Goal: Information Seeking & Learning: Learn about a topic

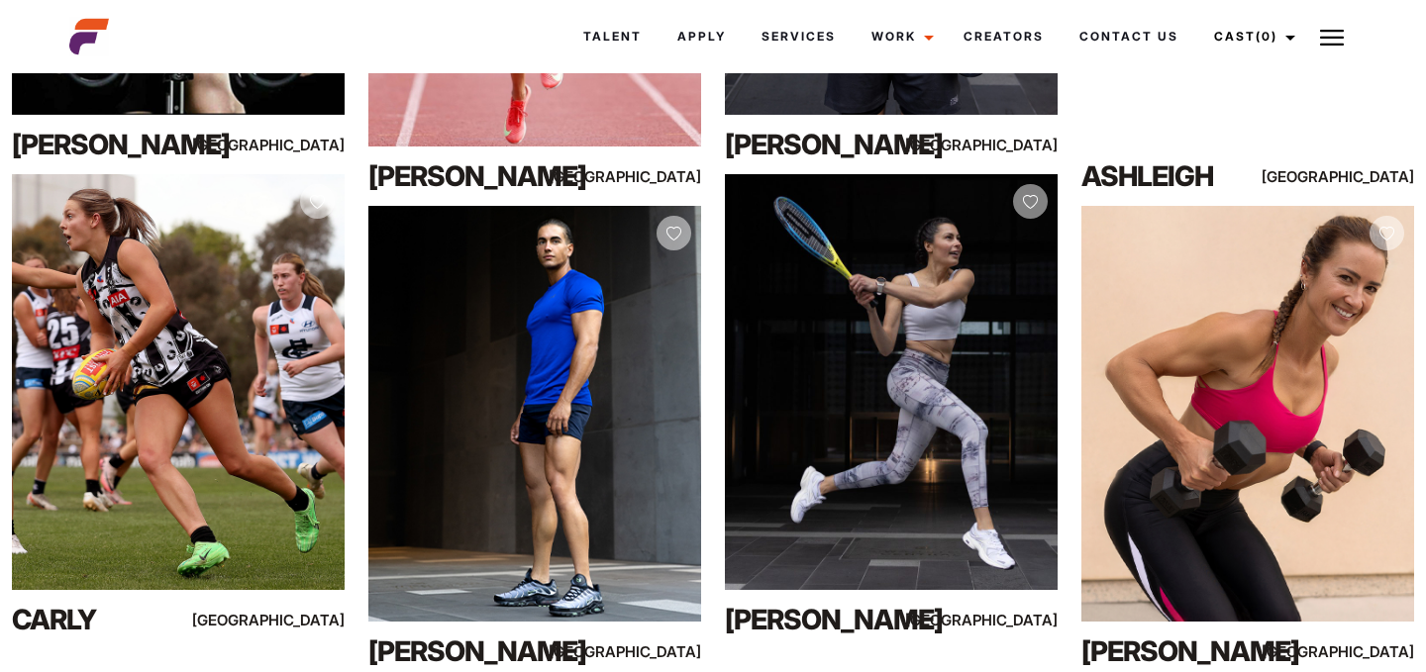
scroll to position [7398, 0]
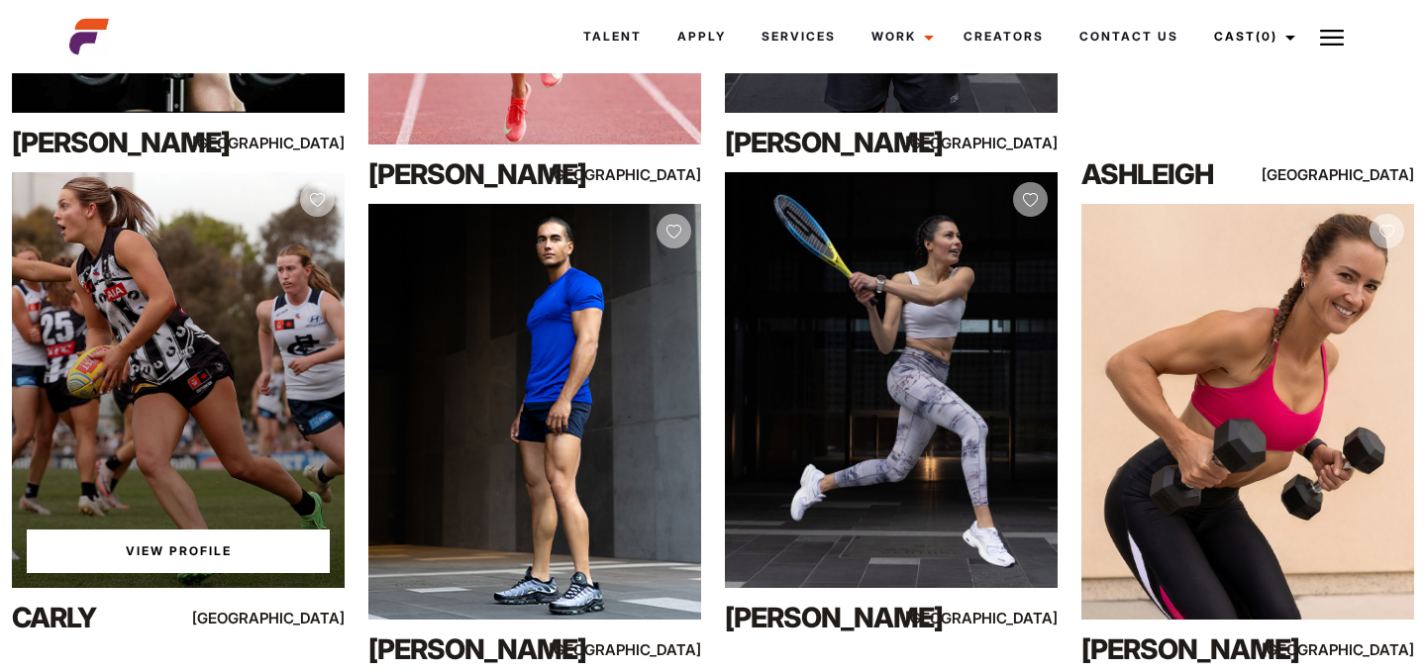
click at [168, 556] on link "View Profile" at bounding box center [178, 552] width 303 height 44
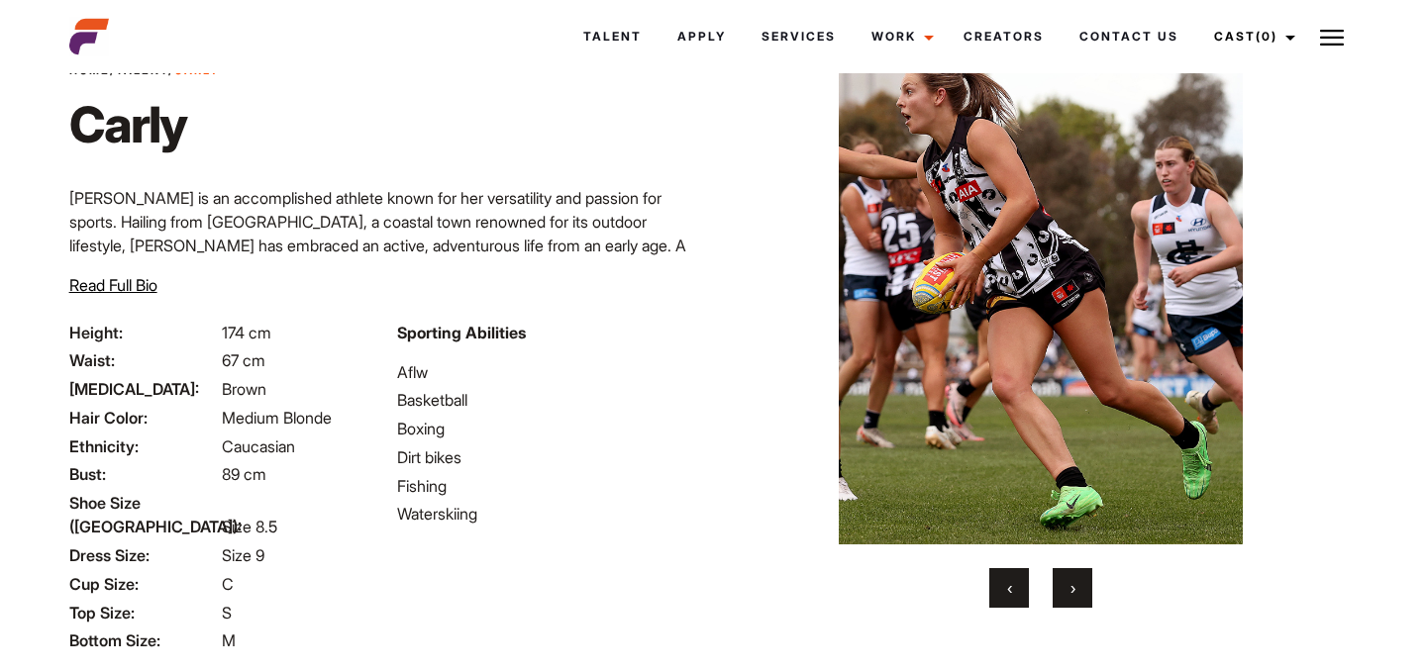
scroll to position [88, 0]
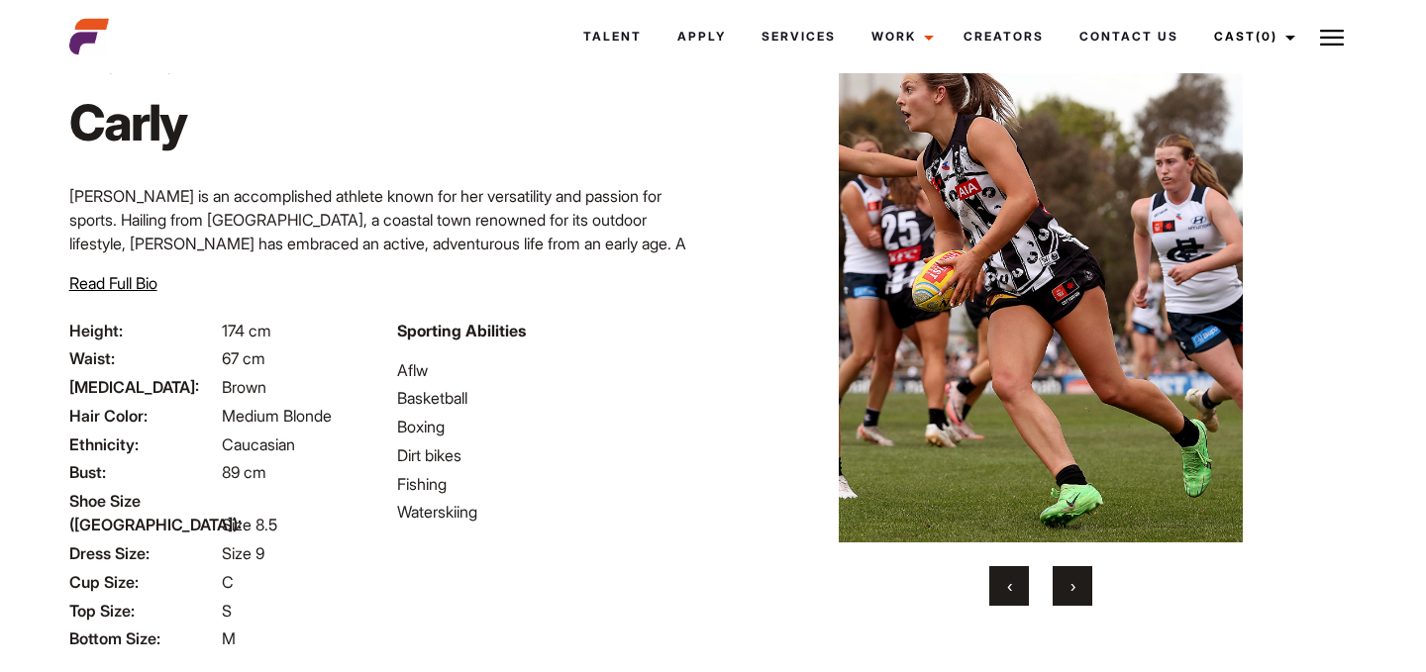
click at [1083, 587] on button "›" at bounding box center [1073, 586] width 40 height 40
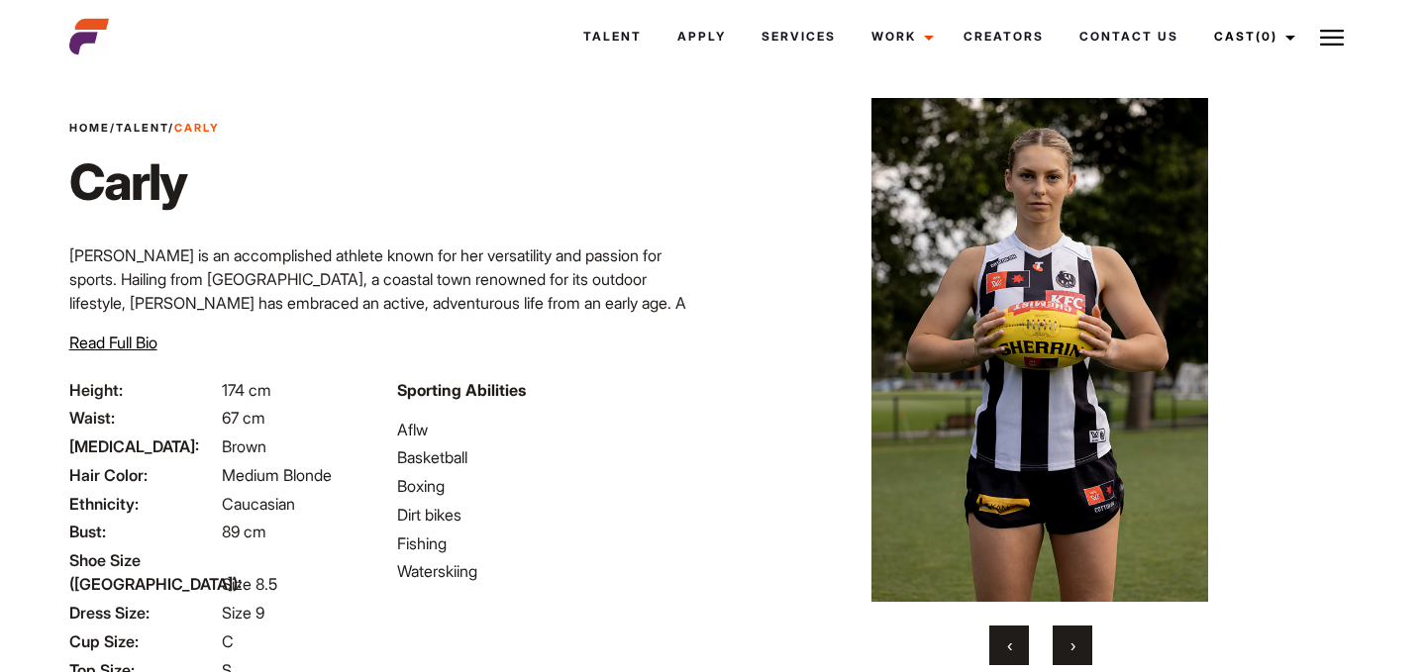
scroll to position [24, 0]
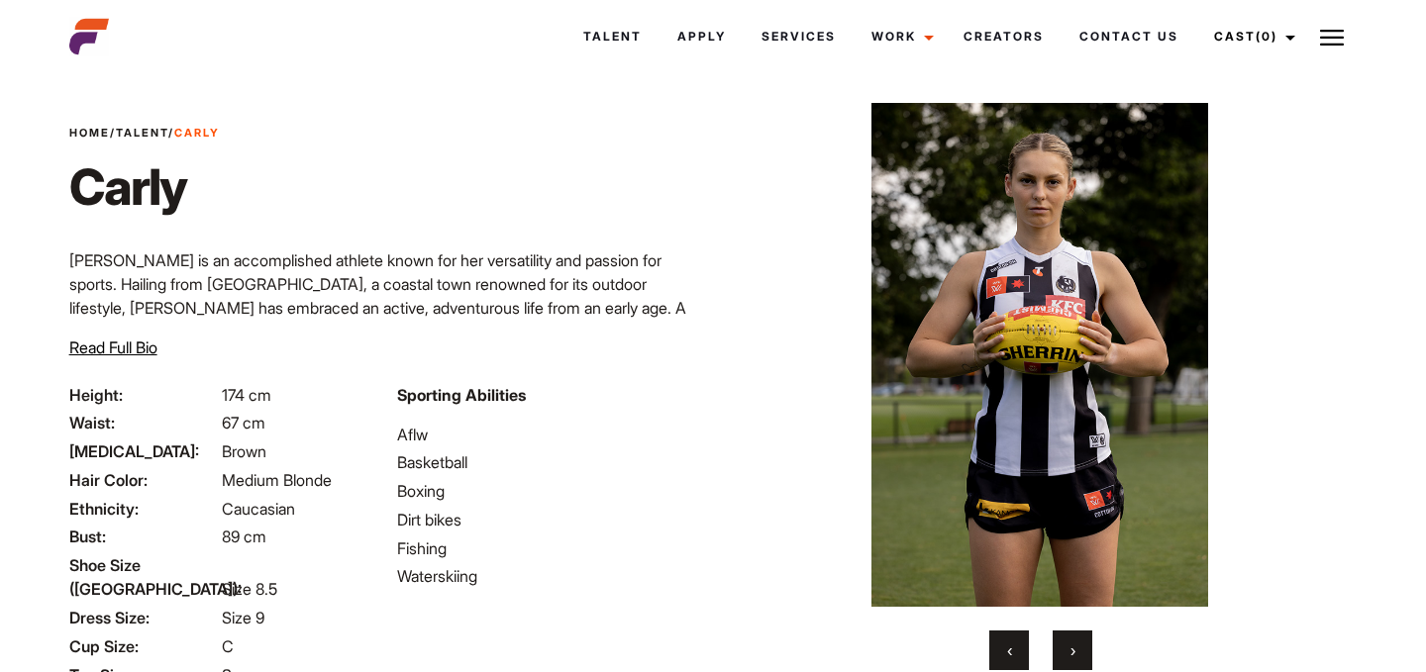
click at [1071, 649] on span "›" at bounding box center [1072, 651] width 5 height 20
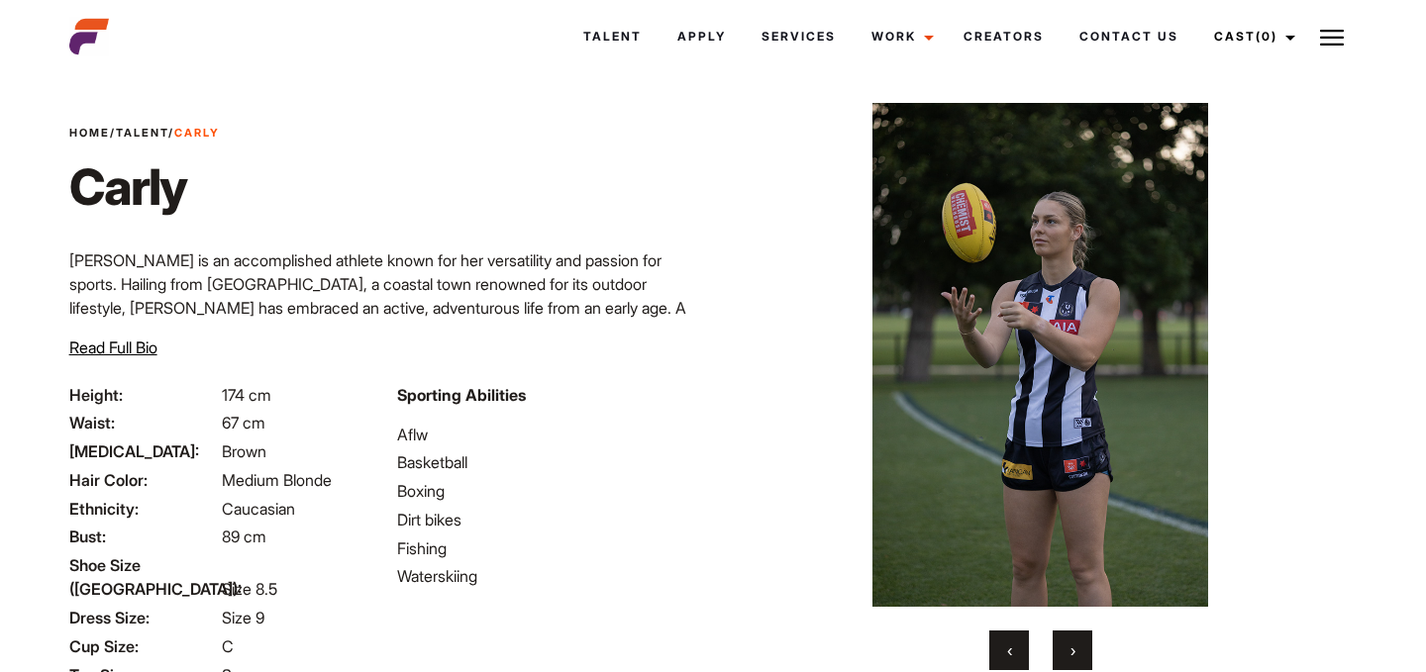
click at [1071, 649] on span "›" at bounding box center [1072, 651] width 5 height 20
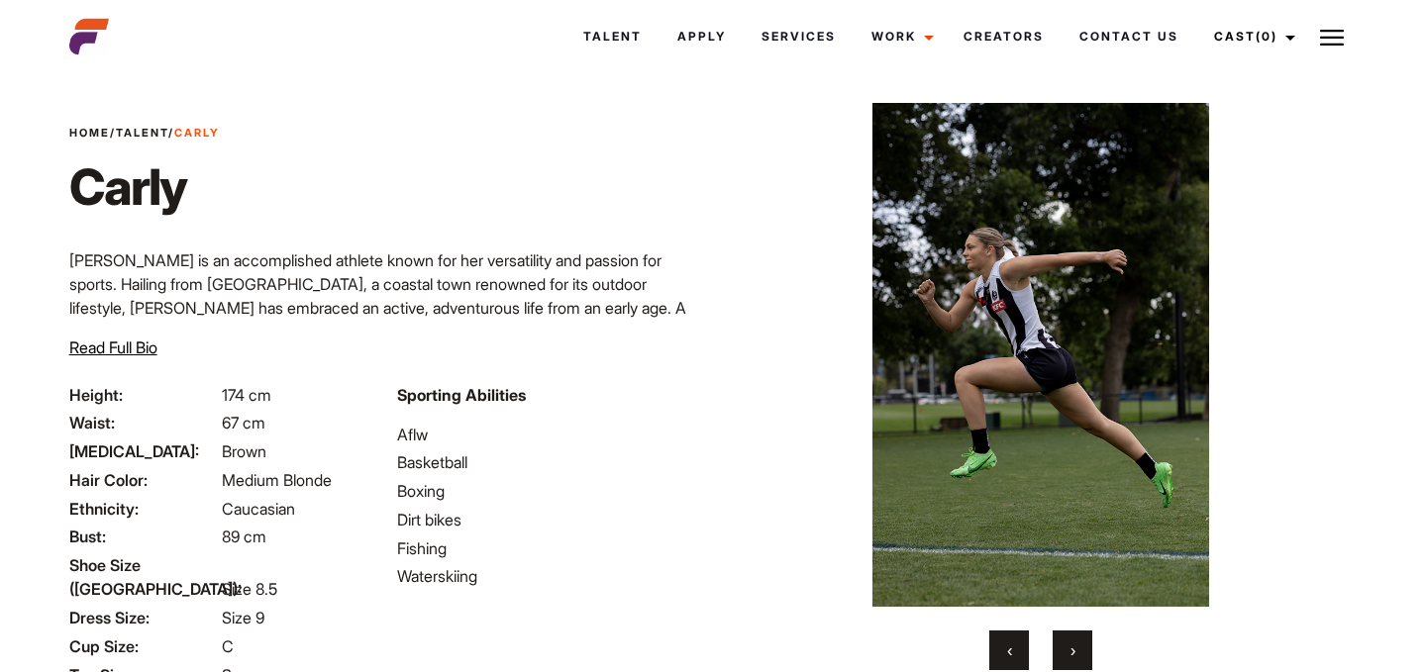
click at [1071, 649] on span "›" at bounding box center [1072, 651] width 5 height 20
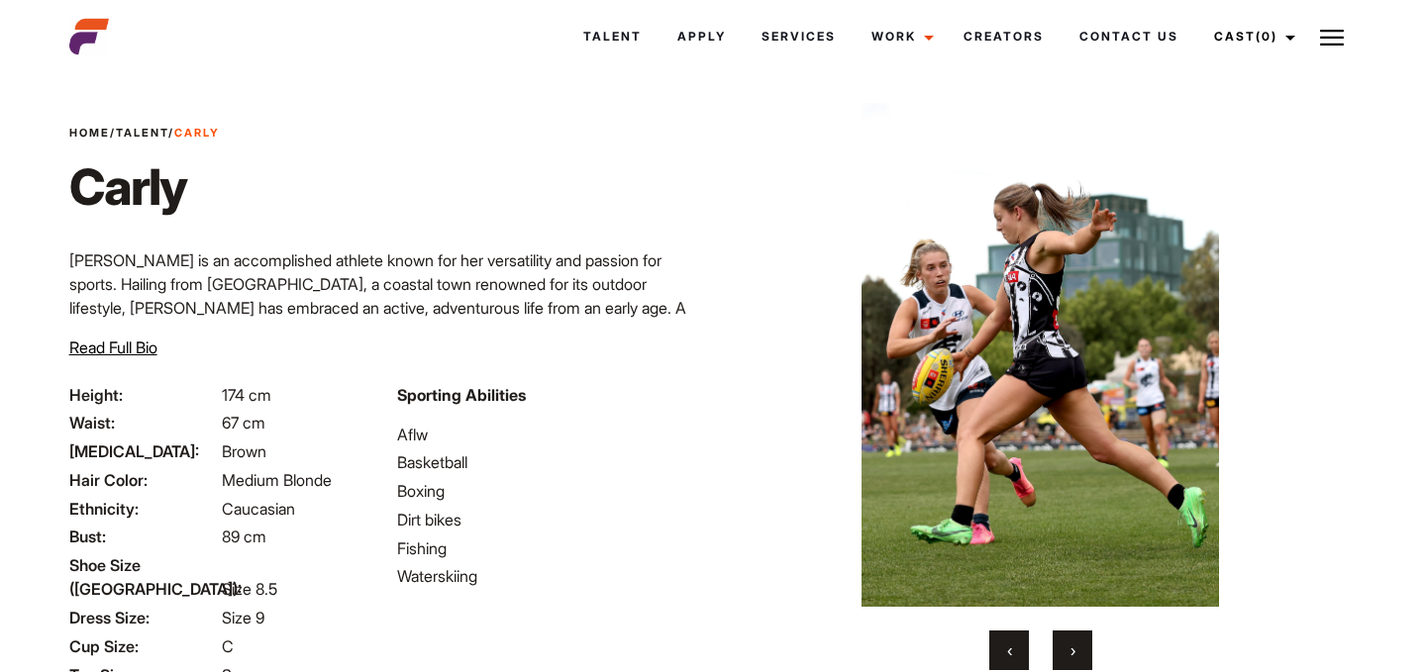
click at [1071, 649] on span "›" at bounding box center [1072, 651] width 5 height 20
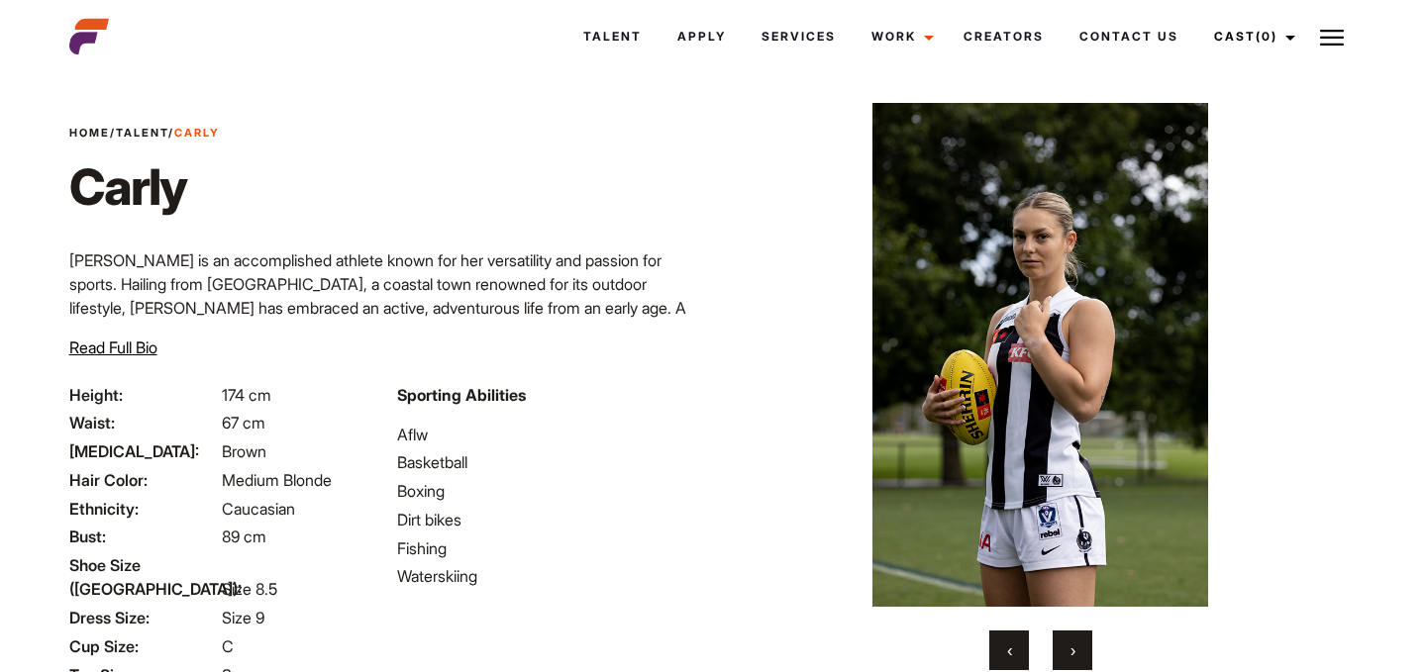
click at [1071, 649] on span "›" at bounding box center [1072, 651] width 5 height 20
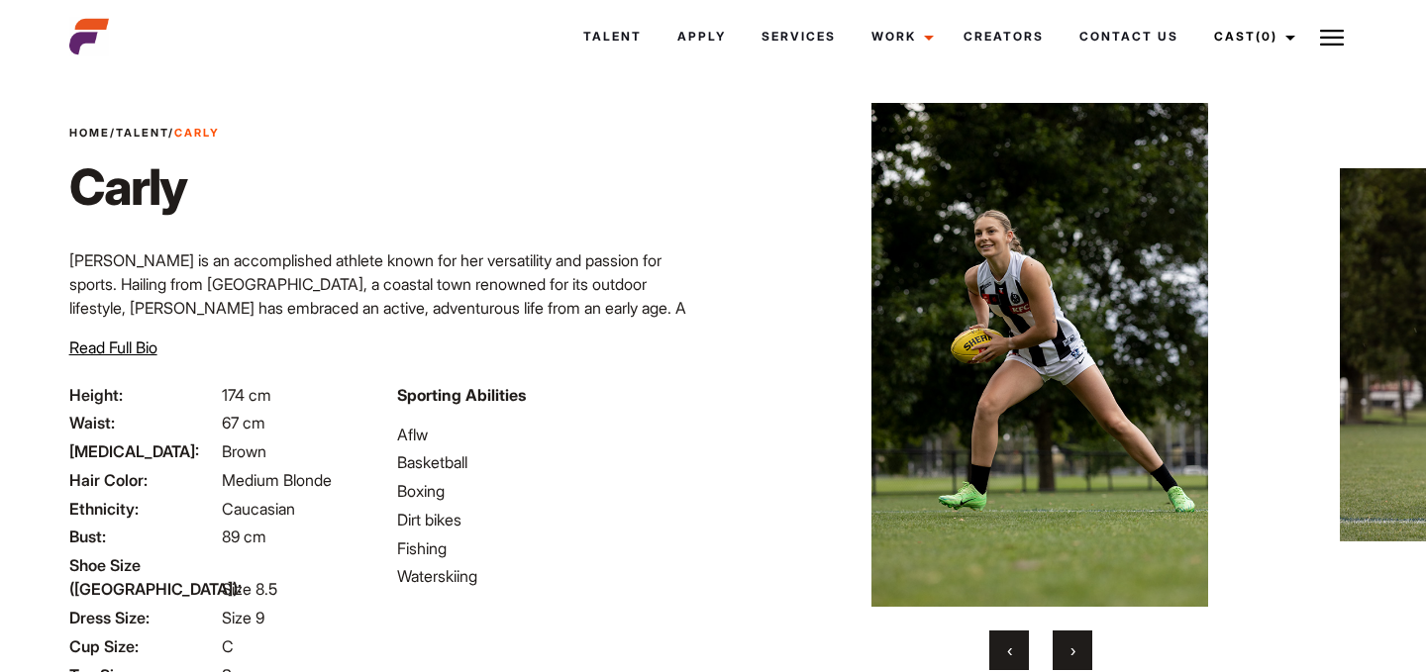
click at [1071, 649] on span "›" at bounding box center [1072, 651] width 5 height 20
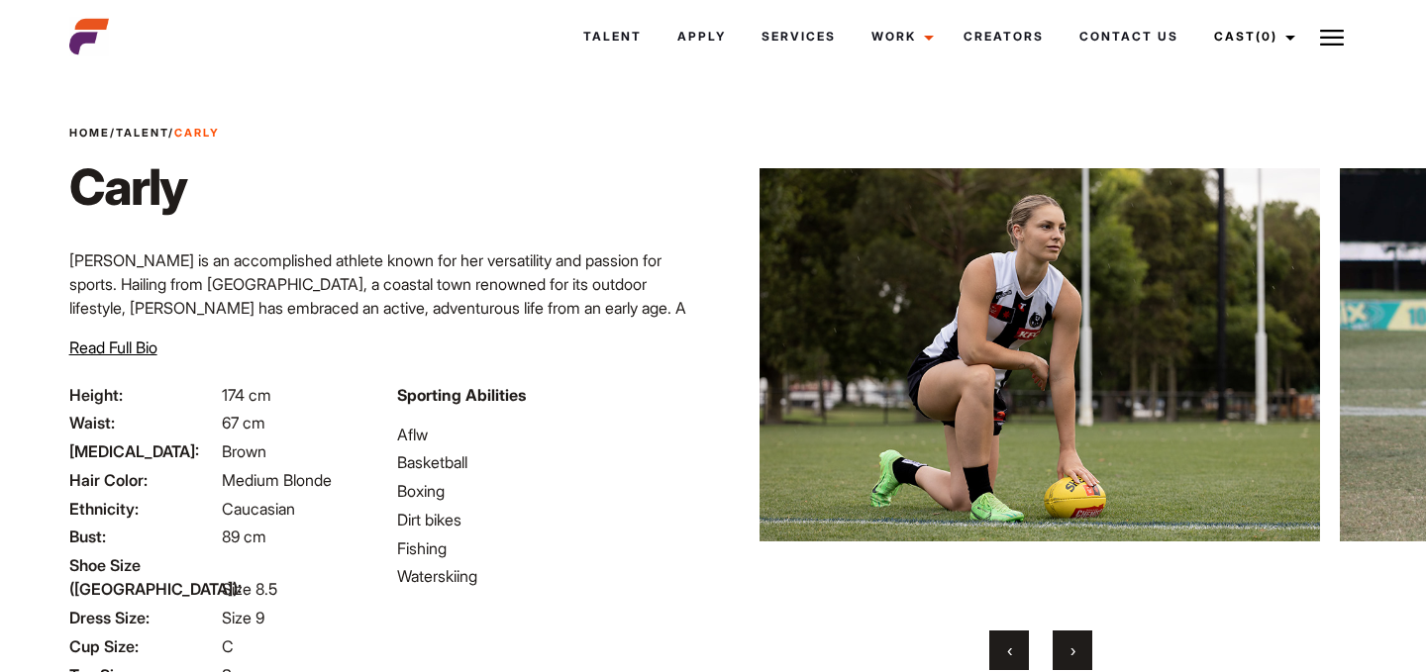
click at [1071, 649] on span "›" at bounding box center [1072, 651] width 5 height 20
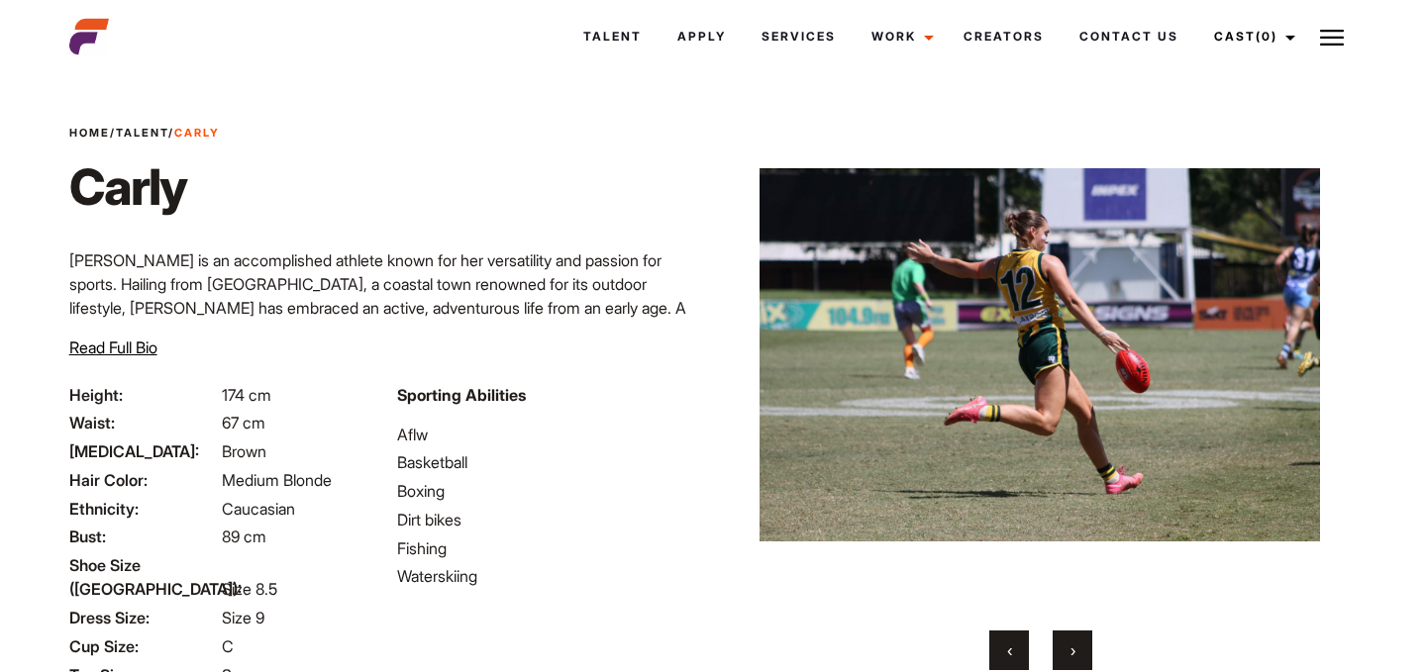
click at [1071, 649] on span "›" at bounding box center [1072, 651] width 5 height 20
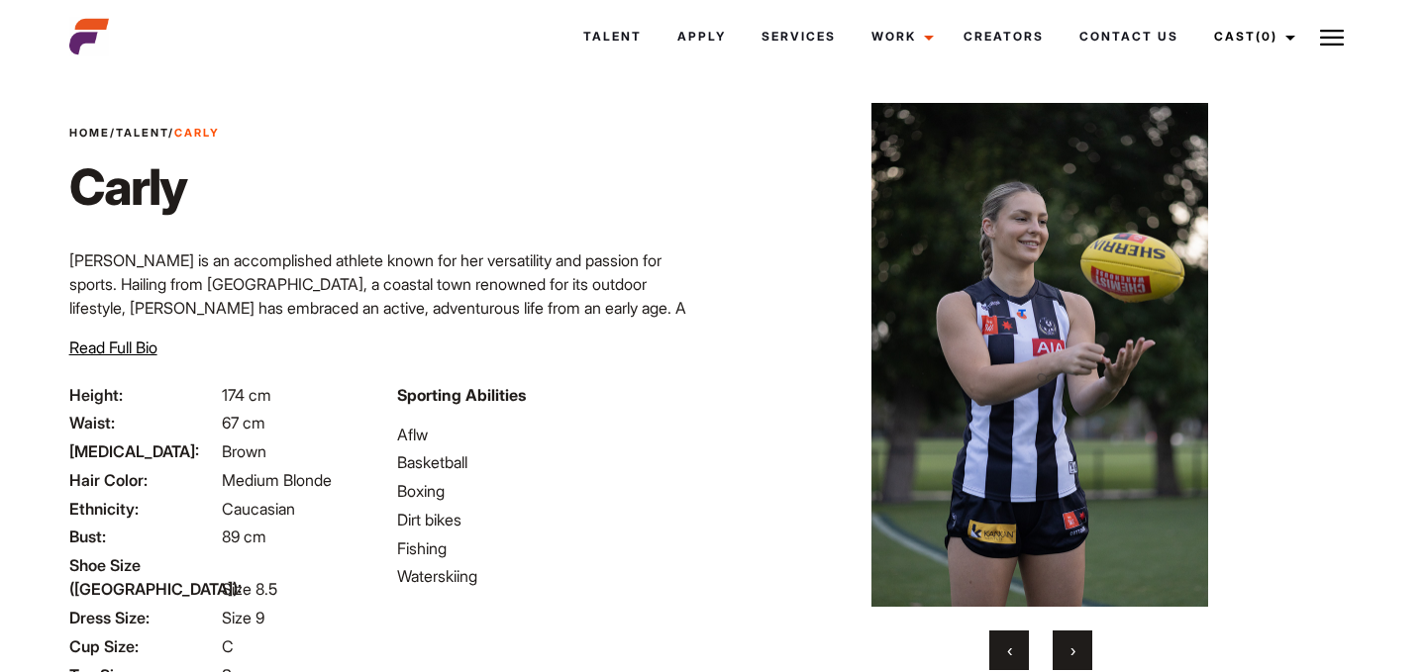
click at [1071, 650] on span "›" at bounding box center [1072, 651] width 5 height 20
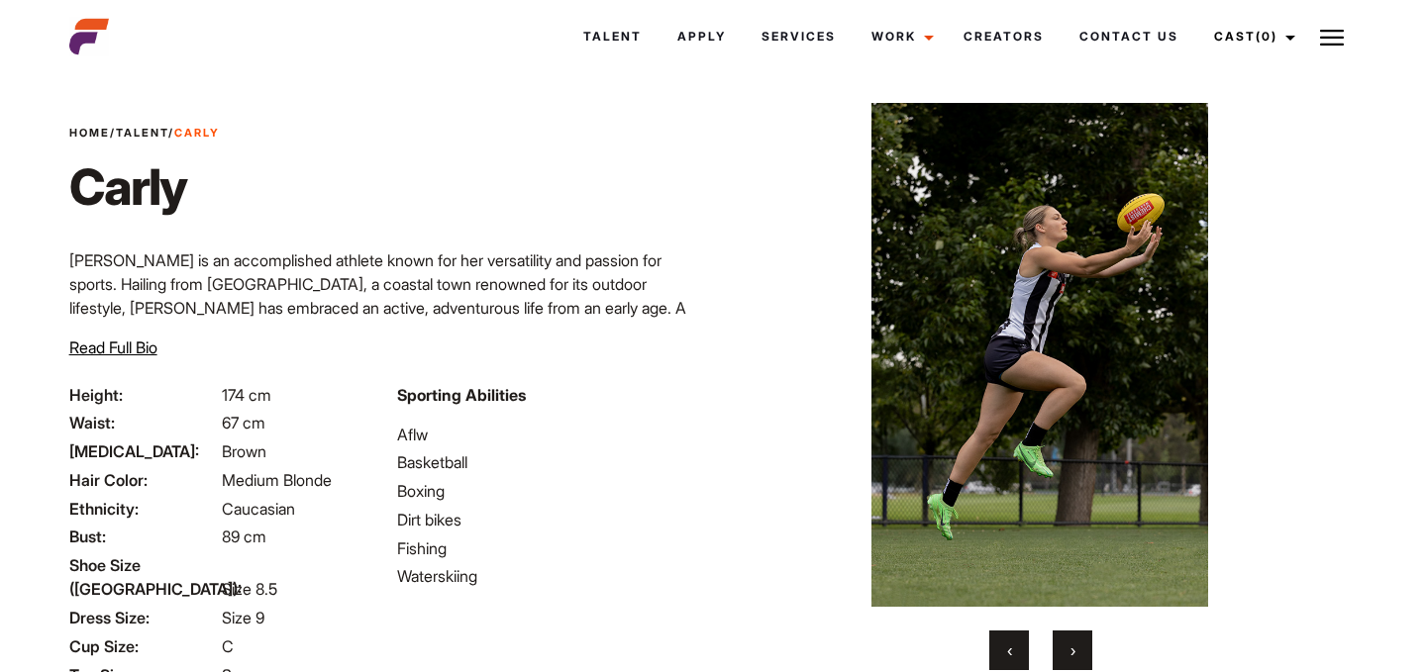
click at [1071, 649] on span "›" at bounding box center [1072, 651] width 5 height 20
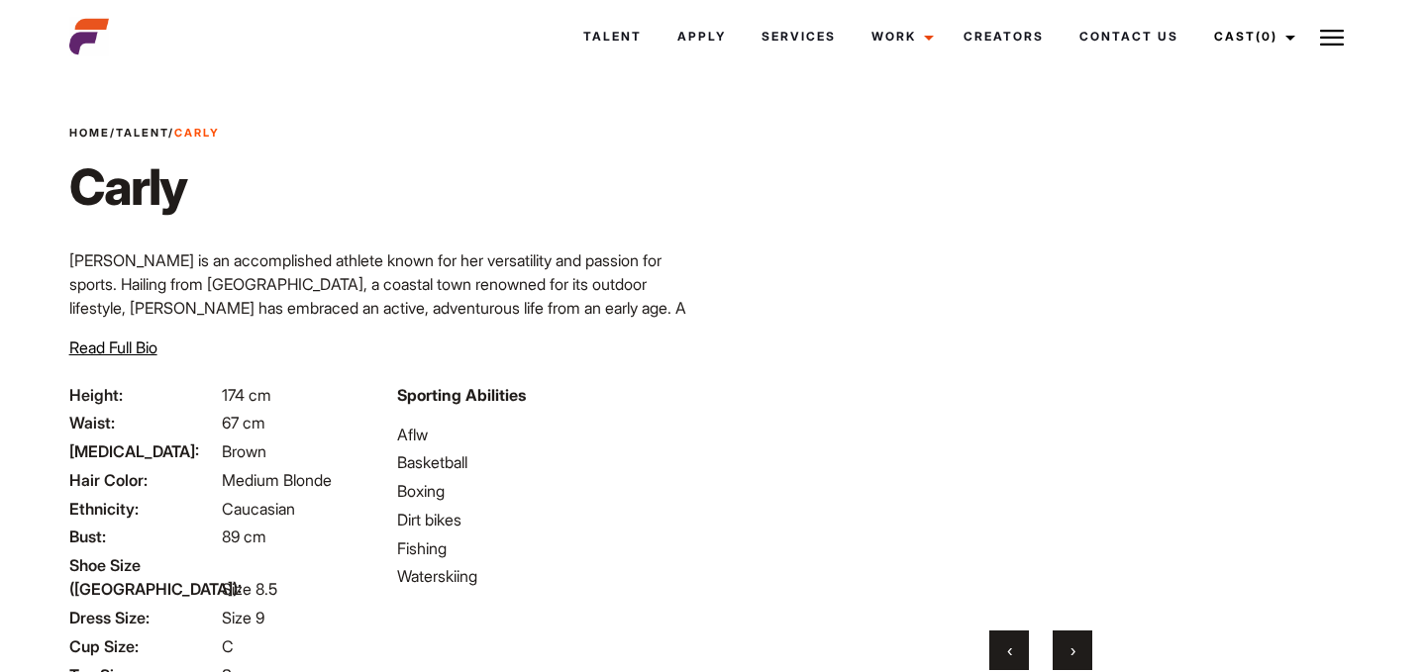
click at [1071, 649] on span "›" at bounding box center [1072, 651] width 5 height 20
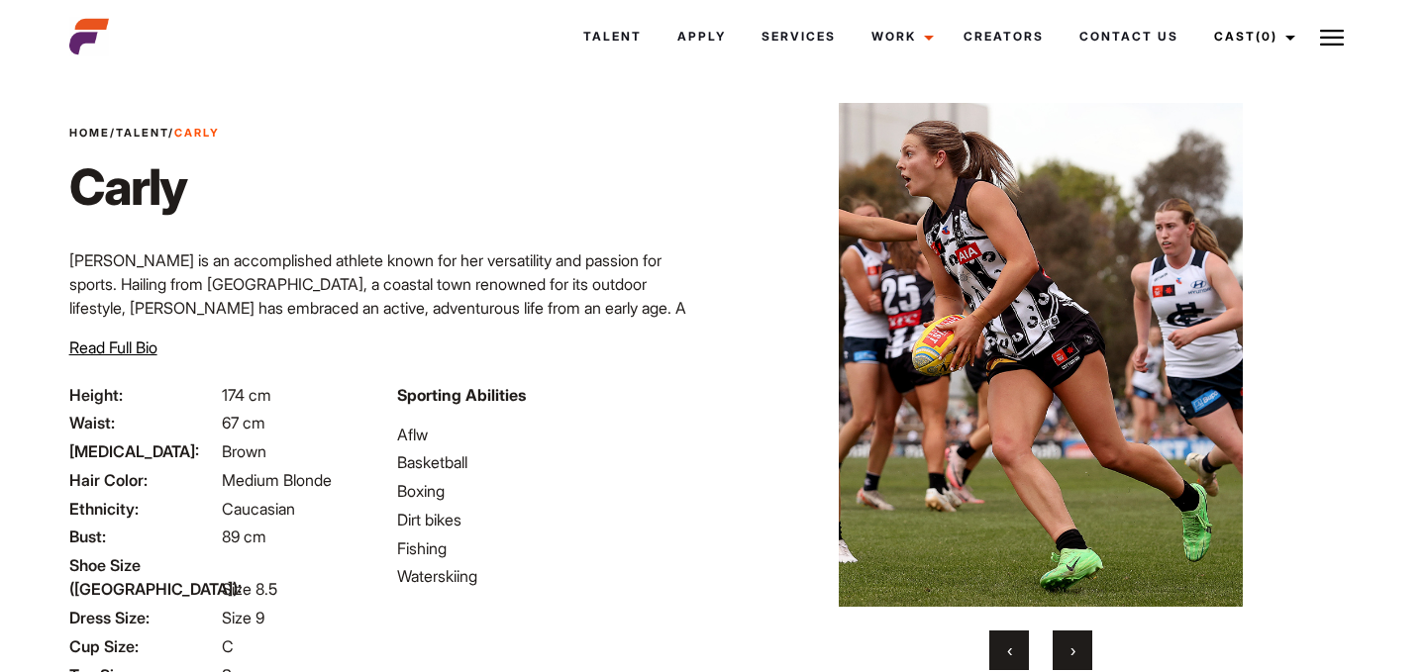
click at [1070, 649] on span "›" at bounding box center [1072, 651] width 5 height 20
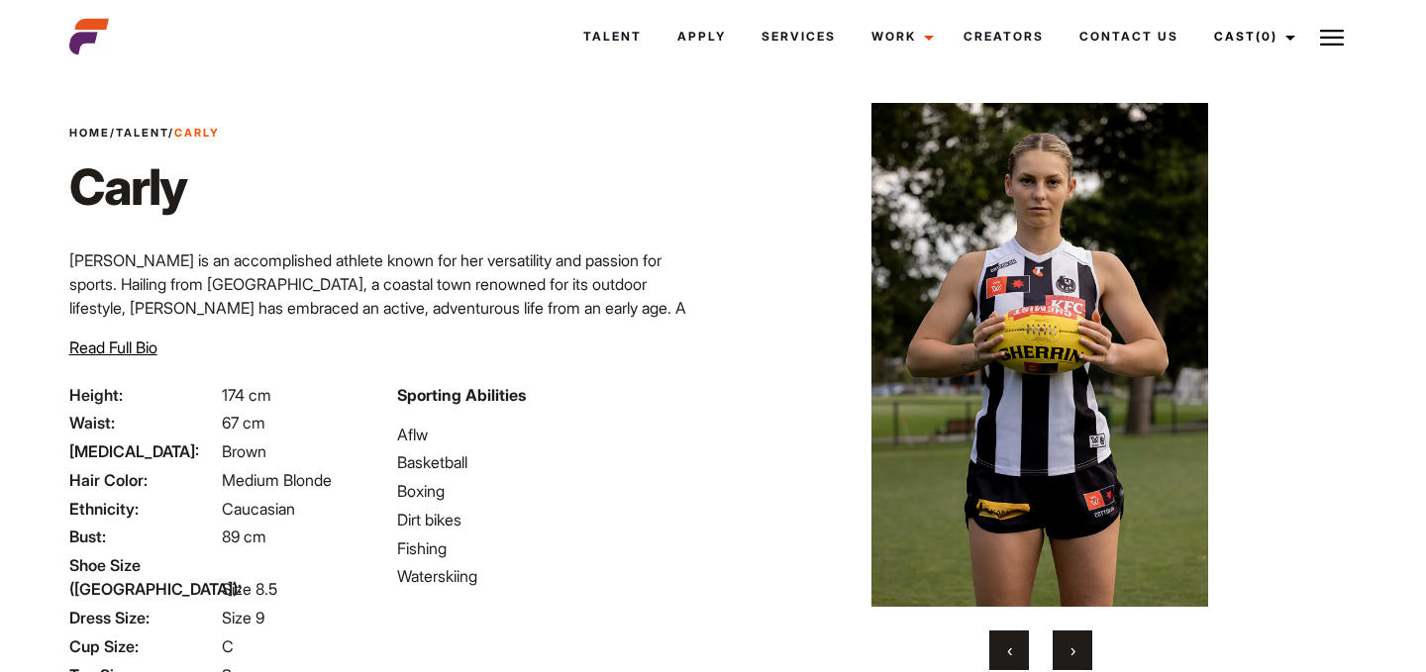
click at [1057, 654] on button "›" at bounding box center [1073, 651] width 40 height 40
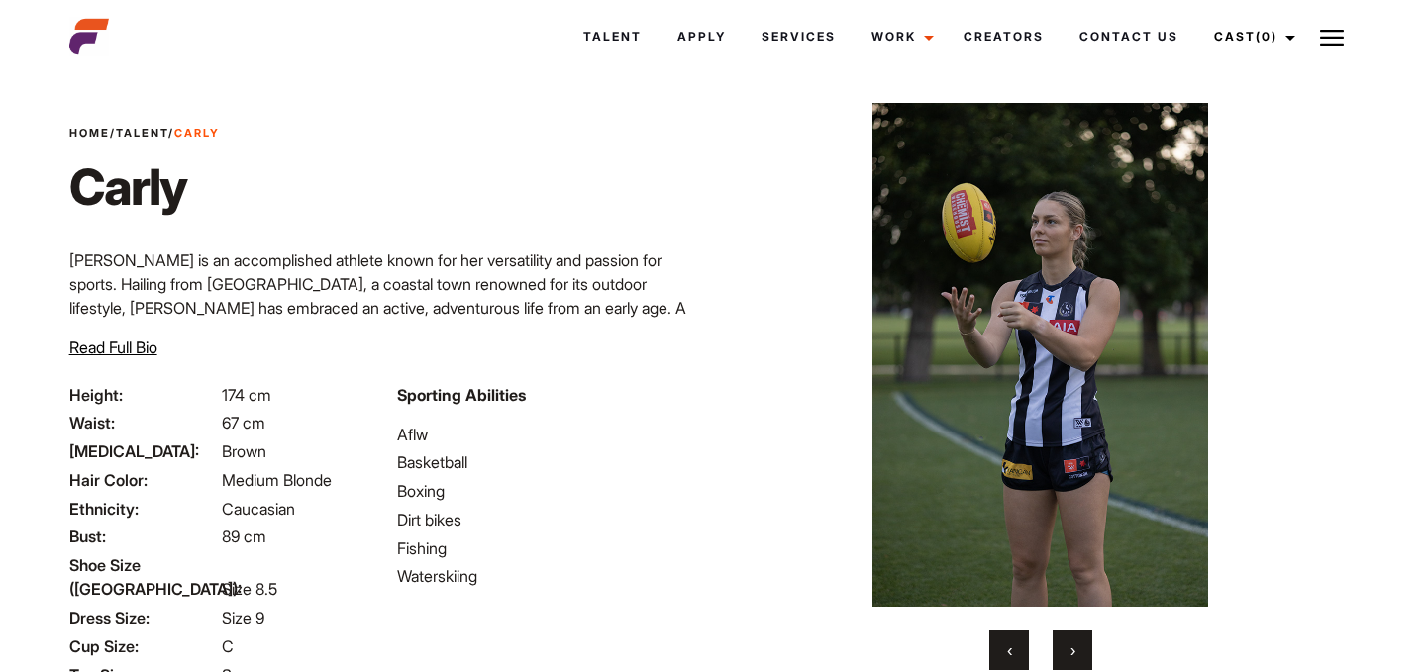
click at [1057, 654] on button "›" at bounding box center [1073, 651] width 40 height 40
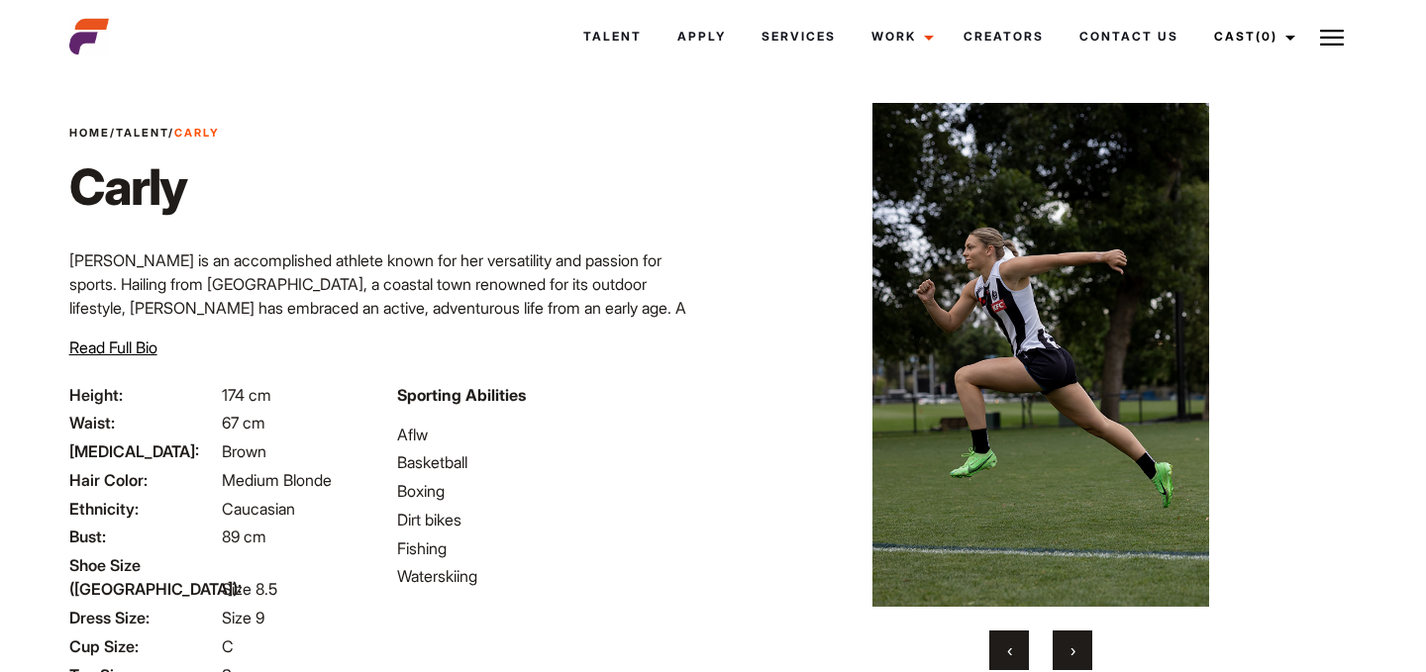
click at [1057, 654] on button "›" at bounding box center [1073, 651] width 40 height 40
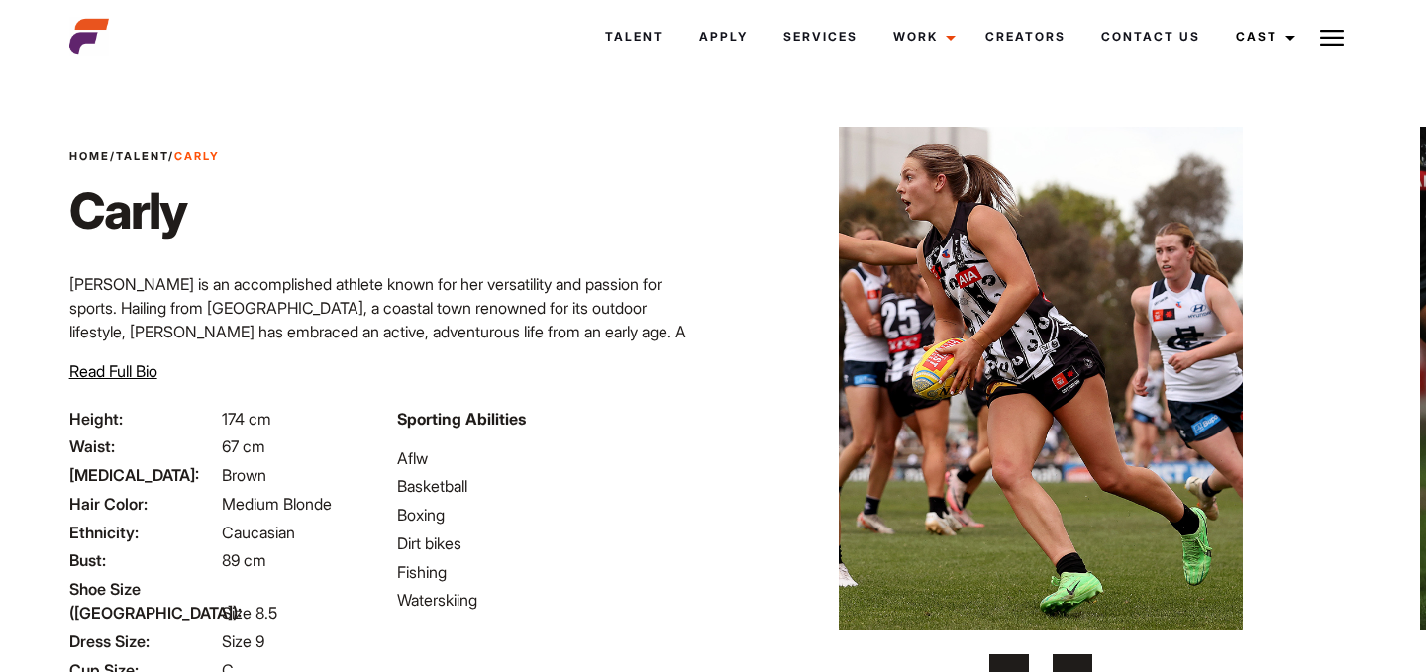
scroll to position [24, 0]
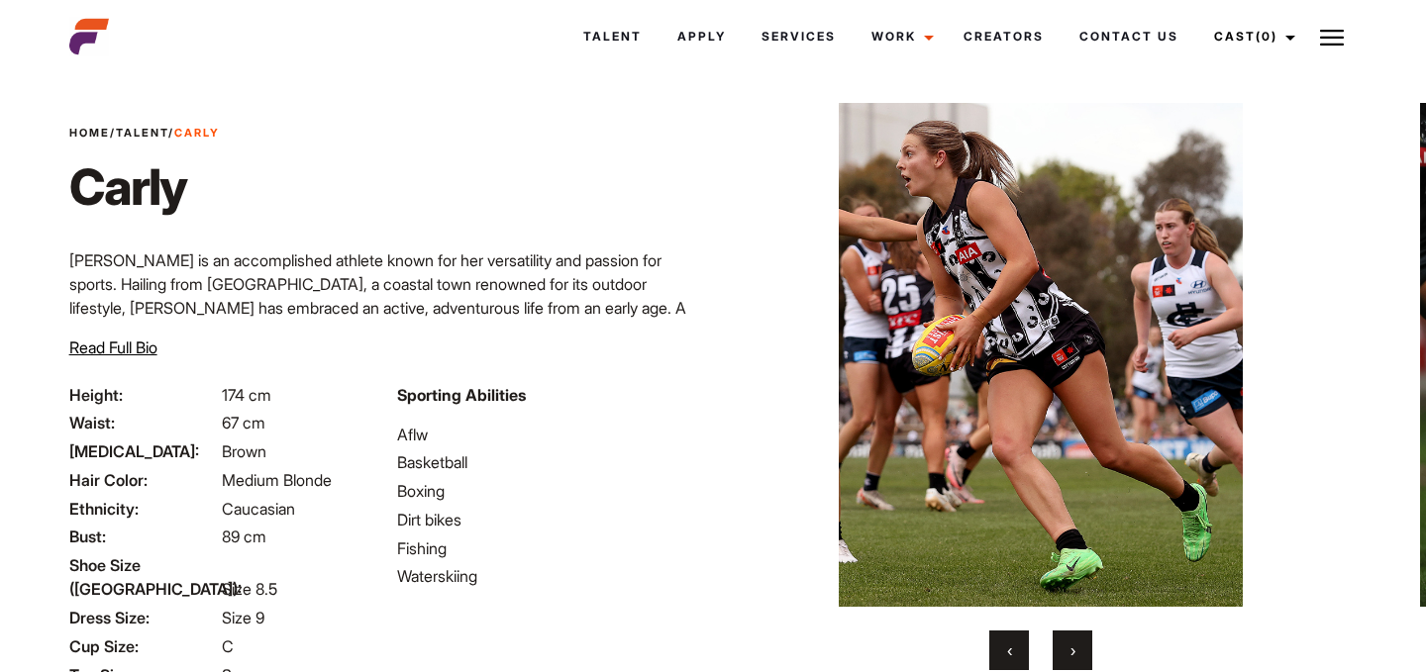
click at [1072, 646] on span "›" at bounding box center [1072, 651] width 5 height 20
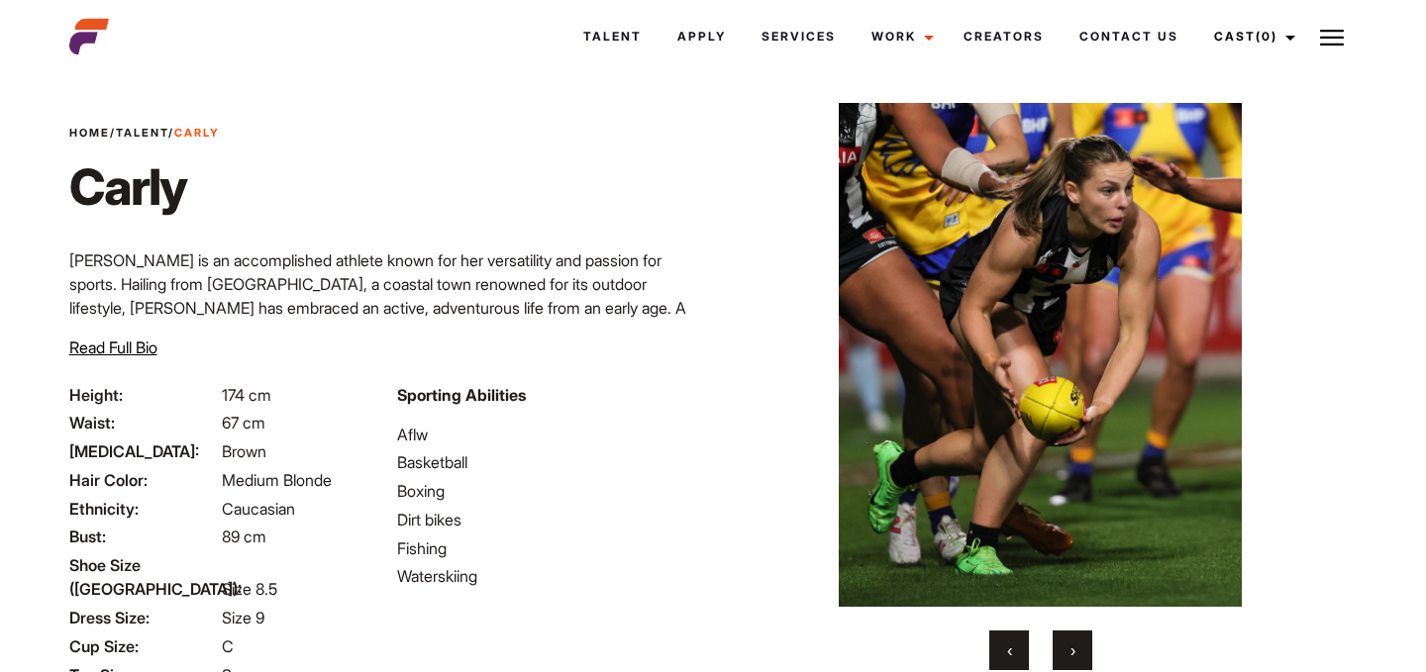
click at [1072, 646] on span "›" at bounding box center [1072, 651] width 5 height 20
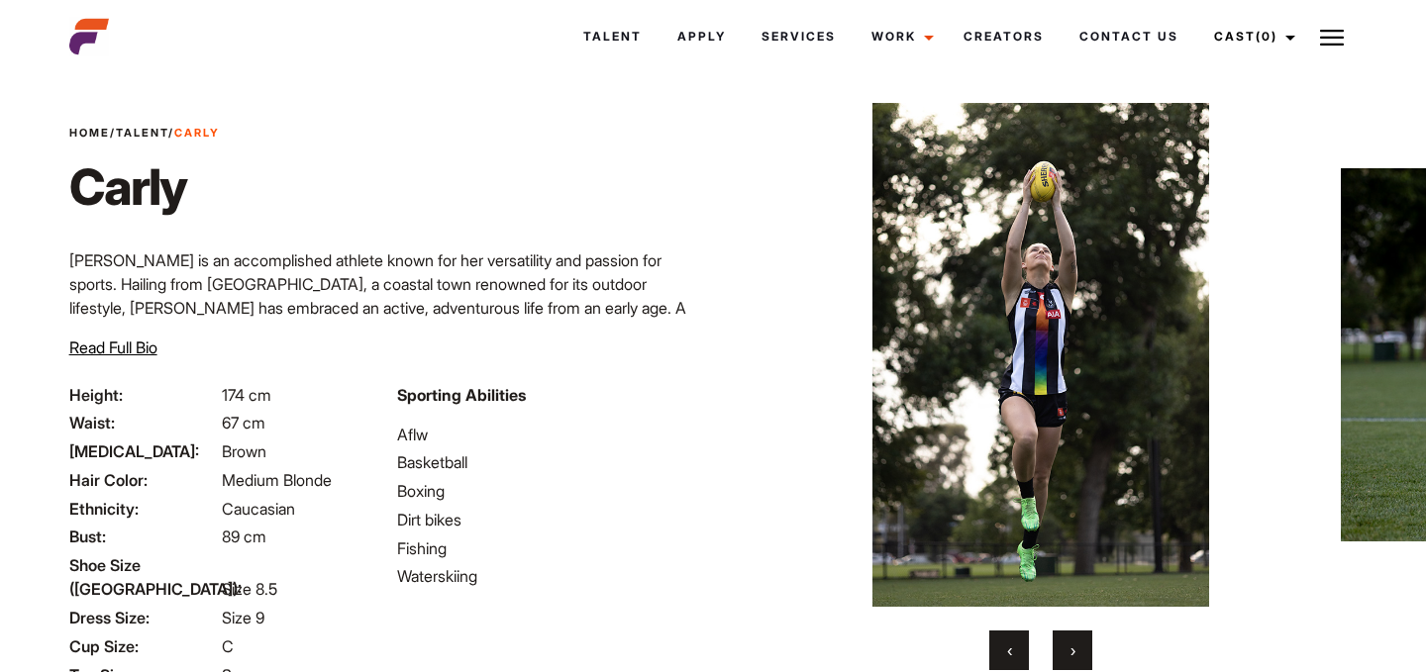
click at [1072, 646] on span "›" at bounding box center [1072, 651] width 5 height 20
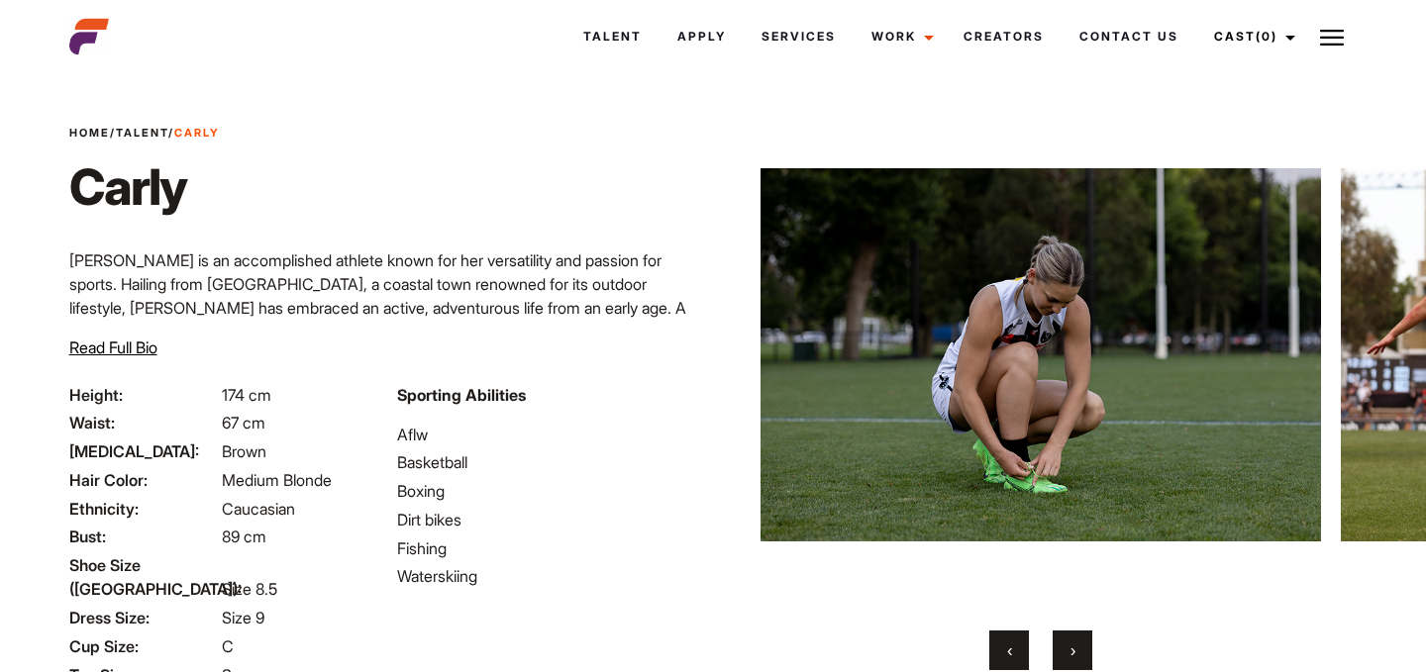
click at [1072, 646] on span "›" at bounding box center [1072, 651] width 5 height 20
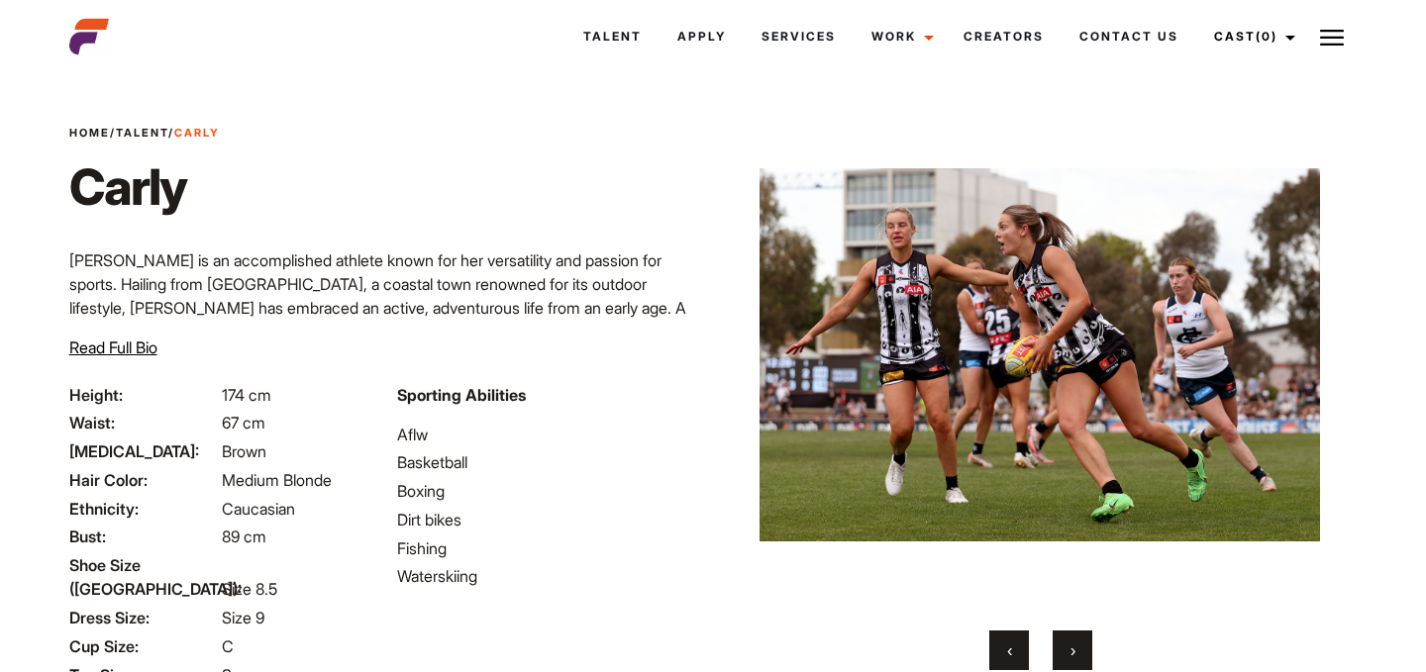
click at [1072, 646] on span "›" at bounding box center [1072, 651] width 5 height 20
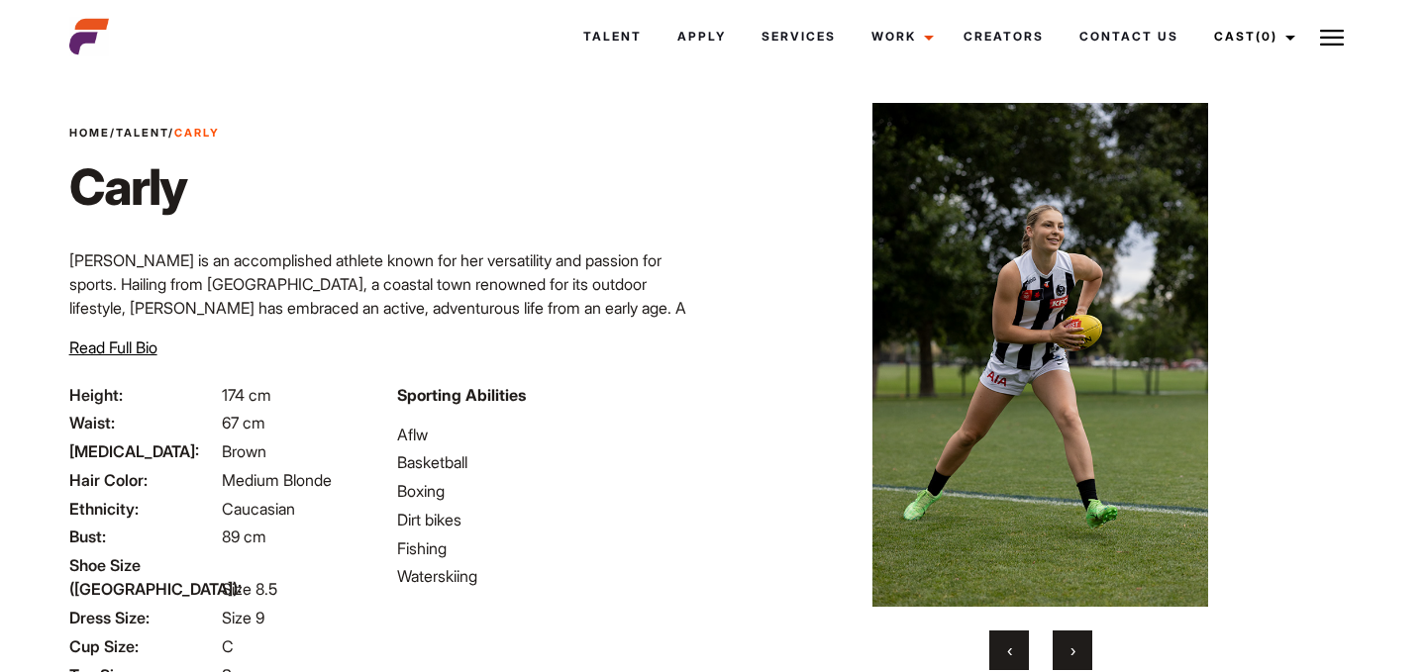
click at [1072, 646] on span "›" at bounding box center [1072, 651] width 5 height 20
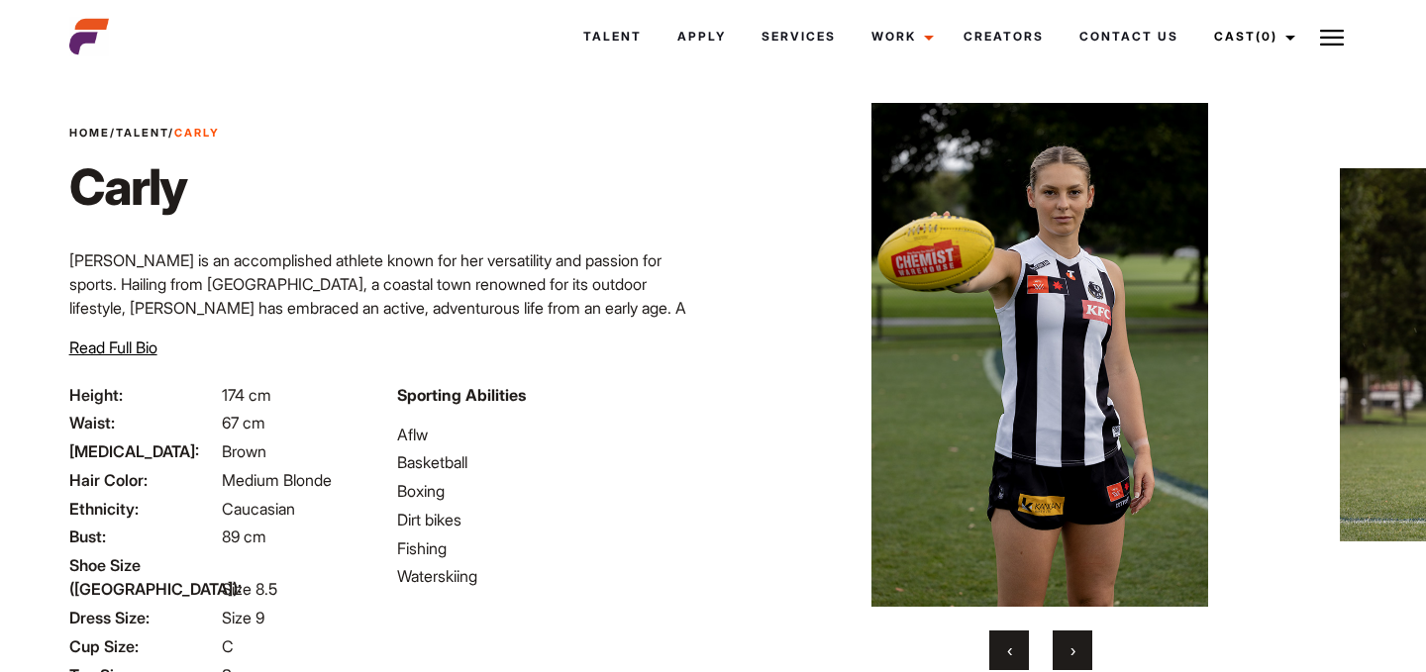
click at [1072, 646] on span "›" at bounding box center [1072, 651] width 5 height 20
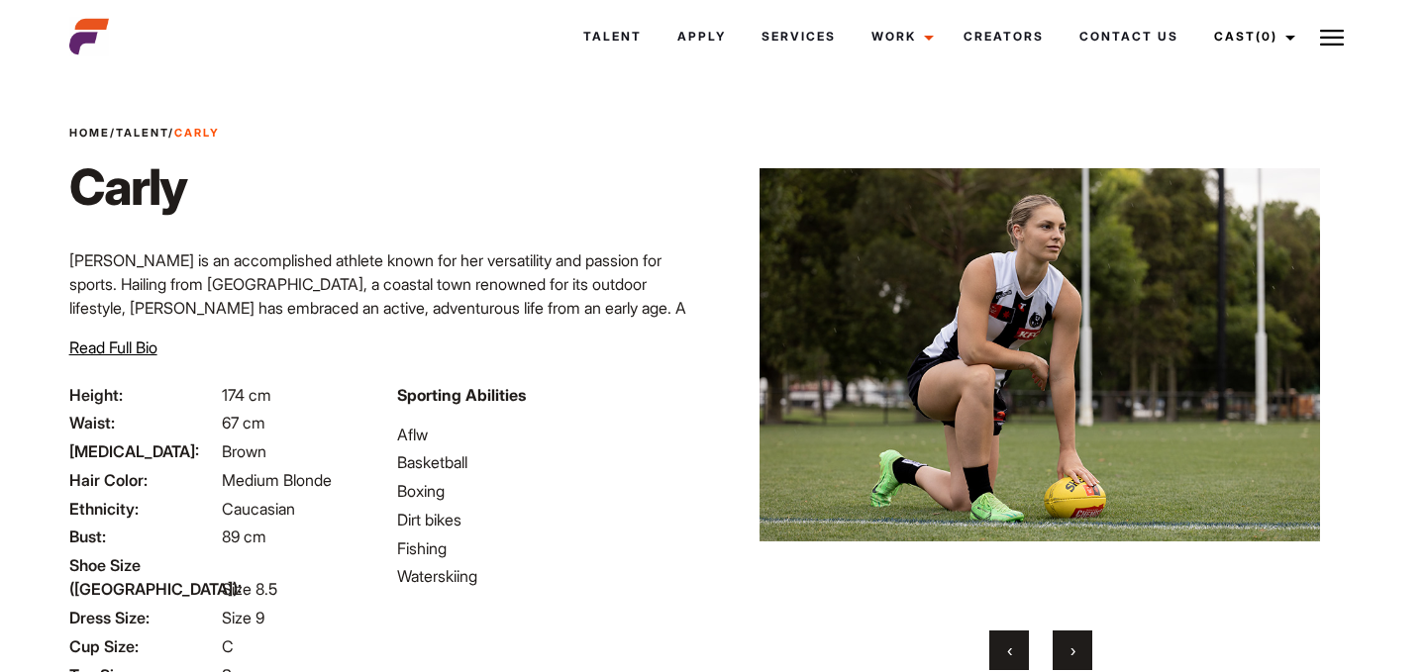
click at [1072, 646] on span "›" at bounding box center [1072, 651] width 5 height 20
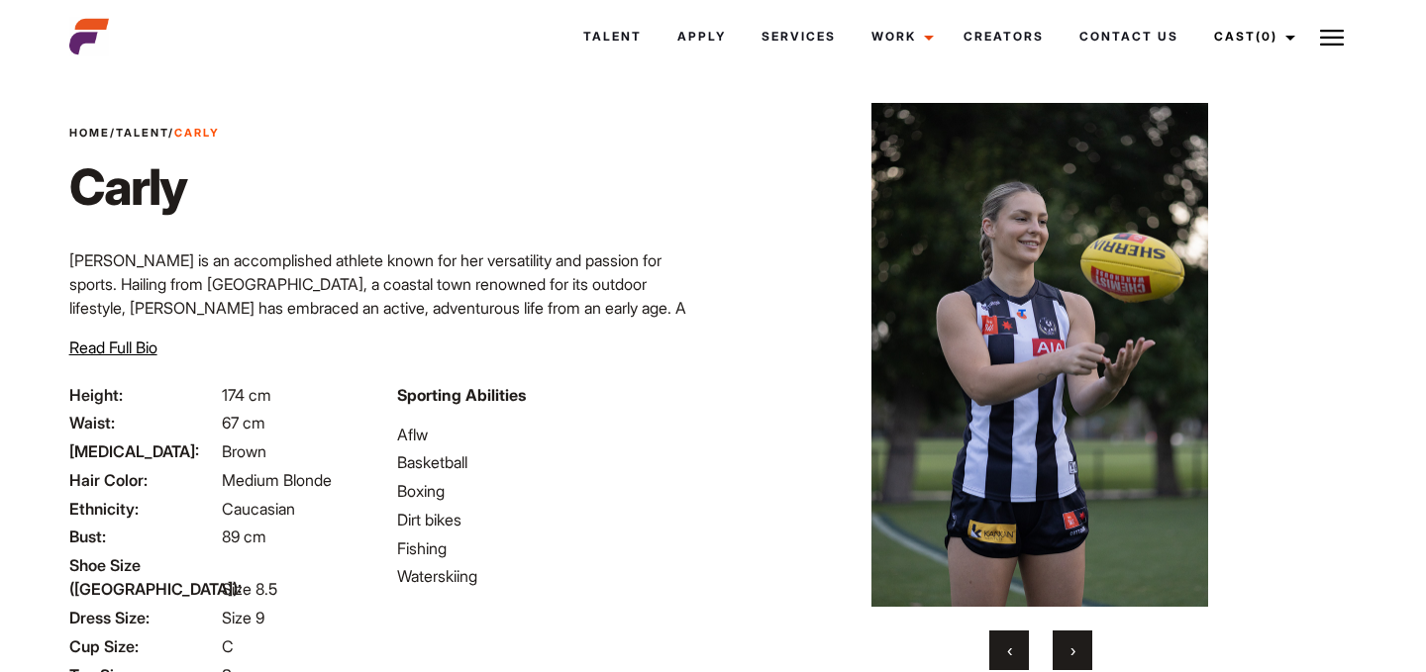
click at [1072, 646] on span "›" at bounding box center [1072, 651] width 5 height 20
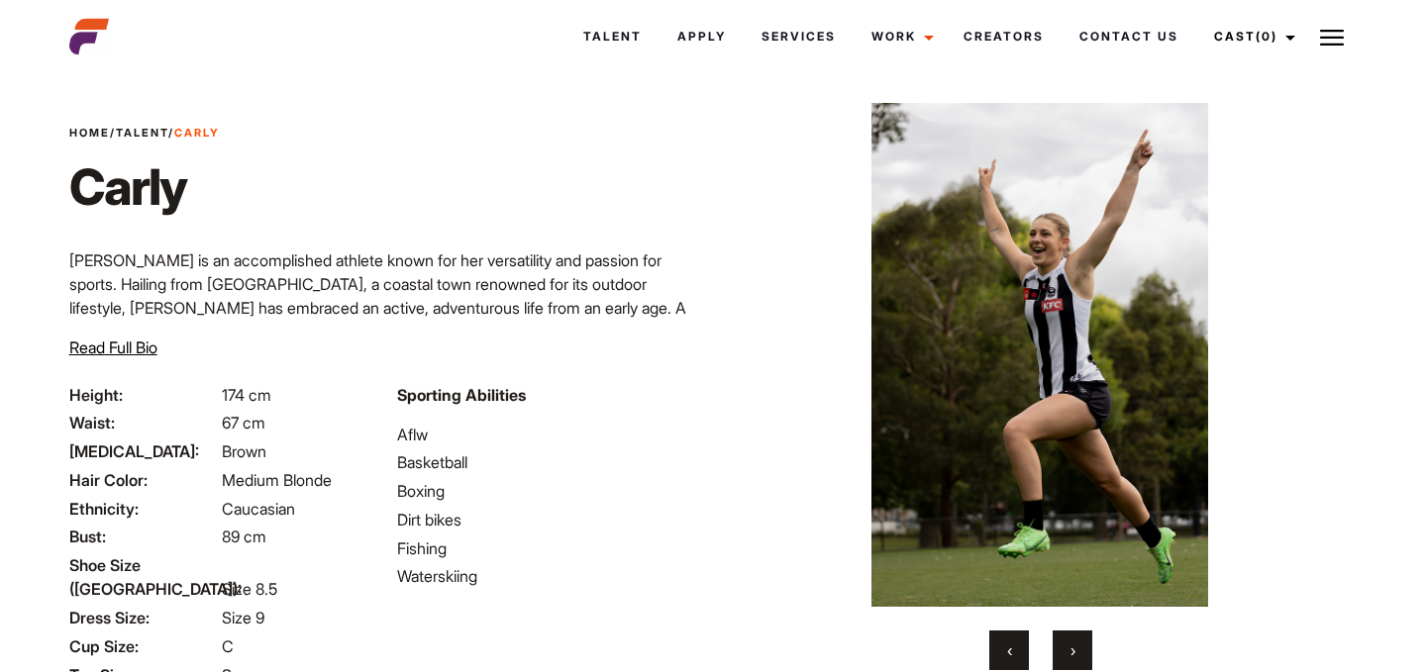
click at [1072, 646] on span "›" at bounding box center [1072, 651] width 5 height 20
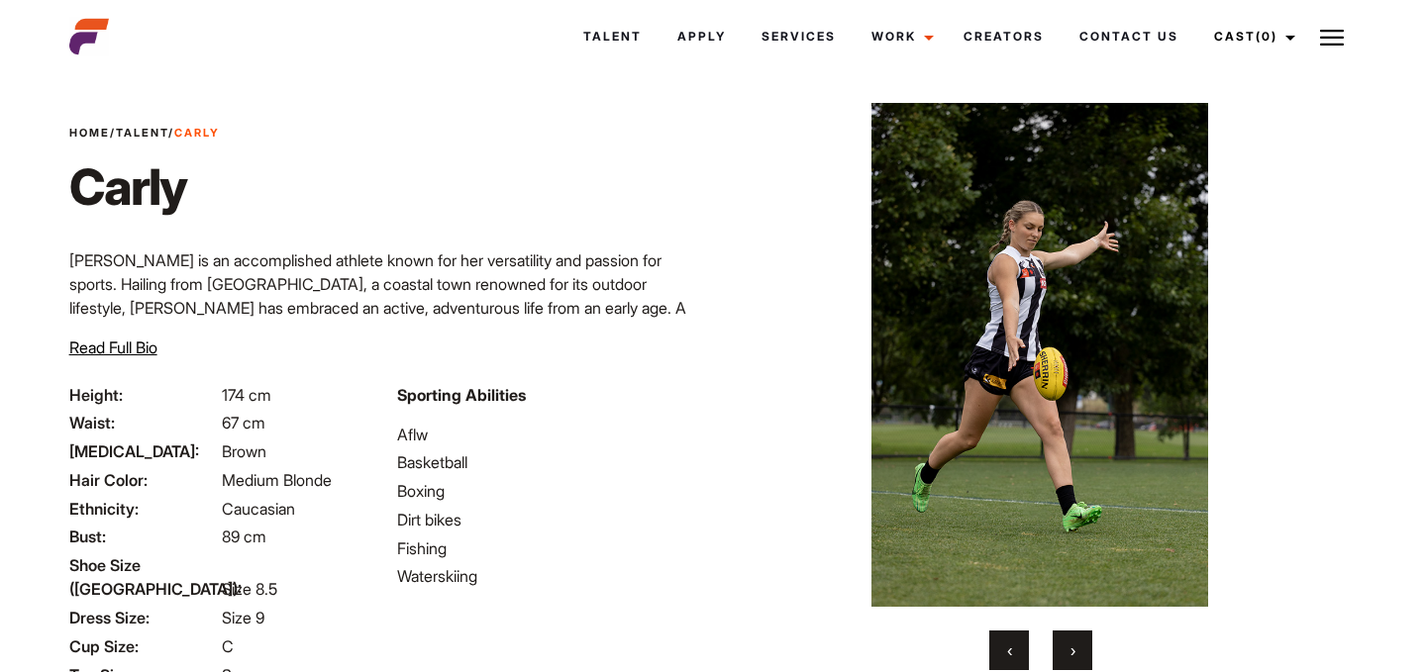
click at [1072, 646] on span "›" at bounding box center [1072, 651] width 5 height 20
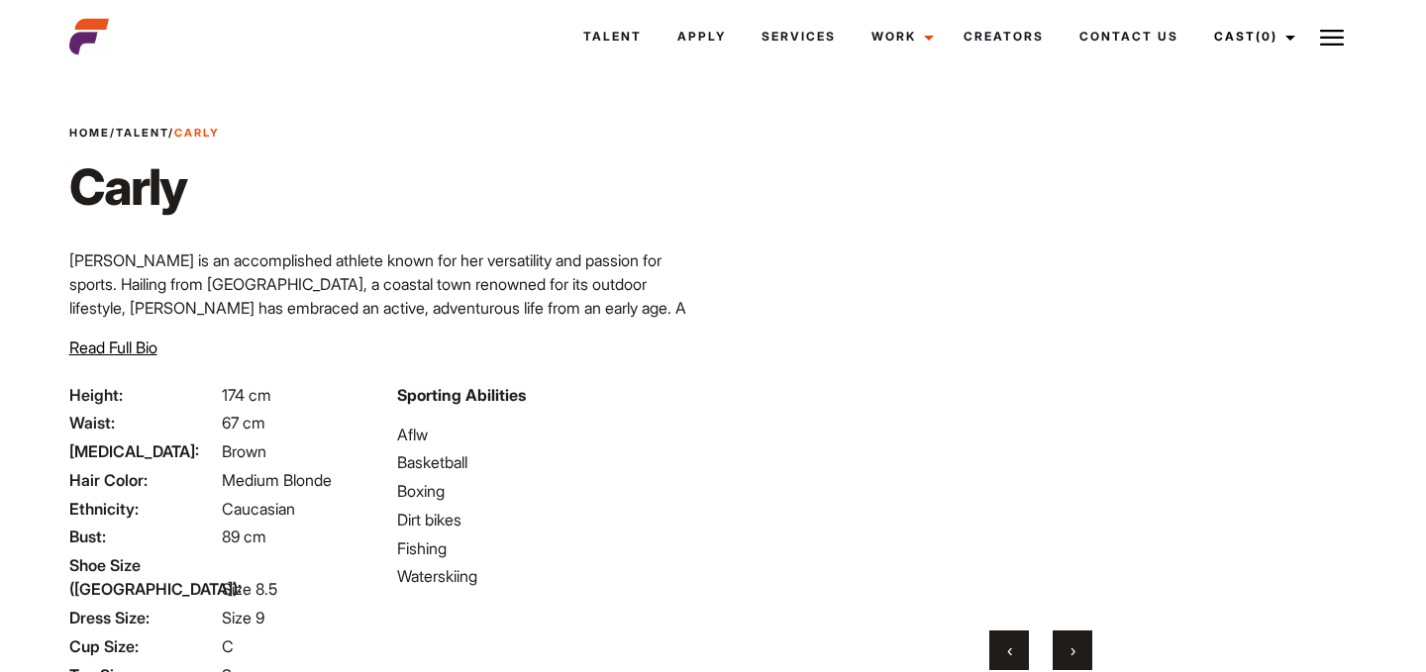
click at [1072, 645] on span "›" at bounding box center [1072, 651] width 5 height 20
click at [1073, 645] on span "›" at bounding box center [1072, 651] width 5 height 20
